Goal: Find specific page/section: Find specific page/section

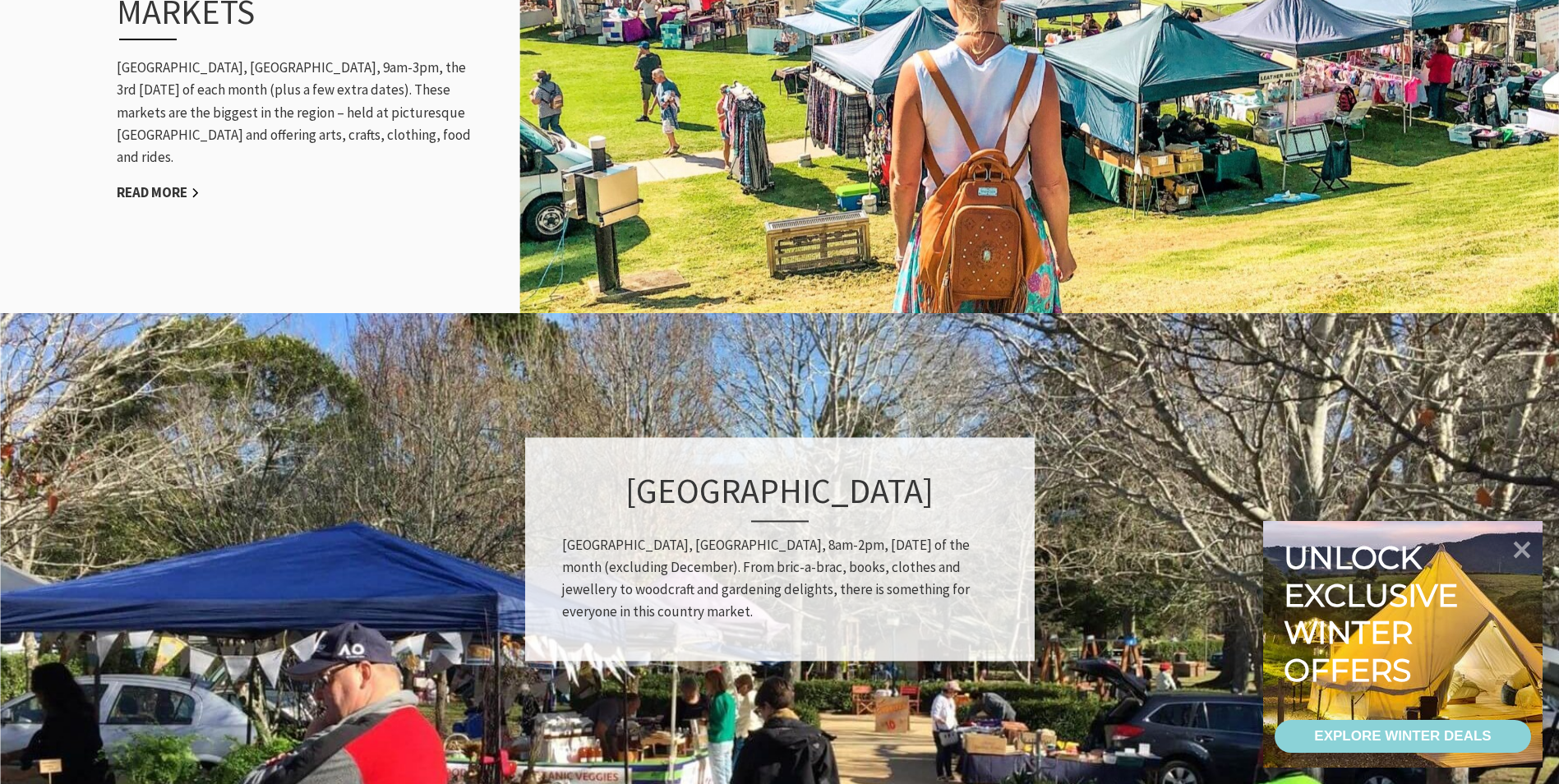
scroll to position [1890, 0]
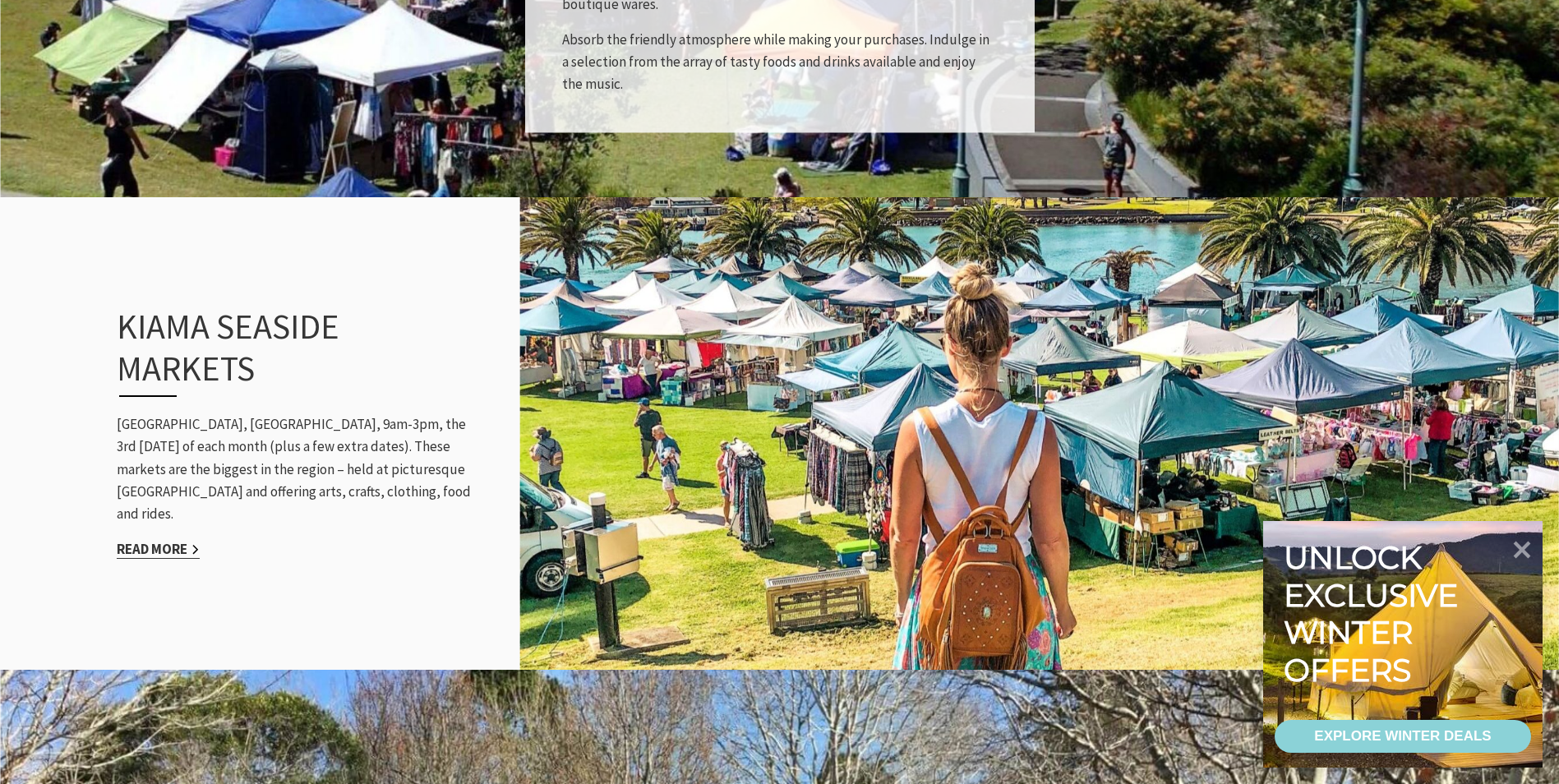
scroll to position [535, 1580]
click at [123, 540] on link "Read More" at bounding box center [157, 549] width 83 height 18
